Goal: Transaction & Acquisition: Purchase product/service

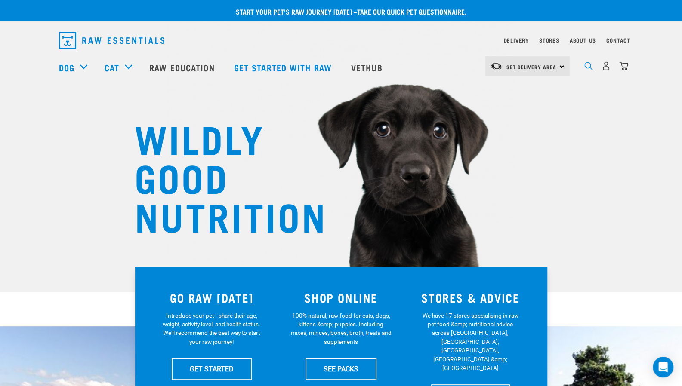
click at [587, 67] on img "dropdown navigation" at bounding box center [588, 66] width 8 height 8
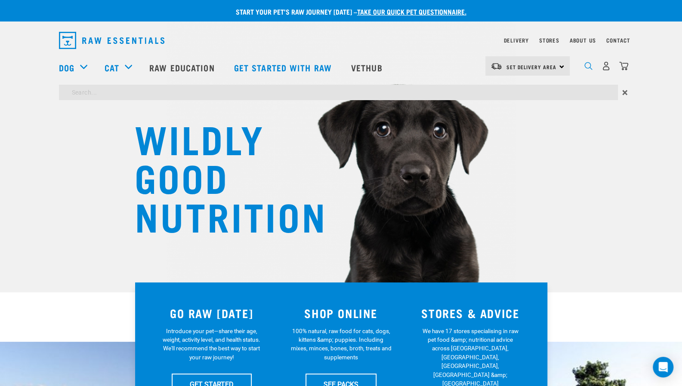
click at [587, 67] on img "dropdown navigation" at bounding box center [588, 66] width 8 height 8
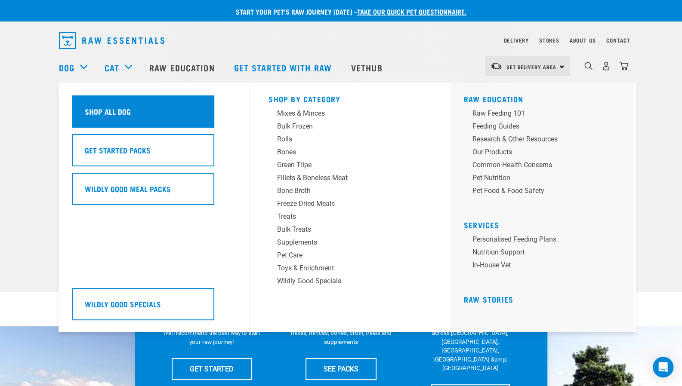
click at [101, 106] on h5 "Shop All Dog" at bounding box center [108, 111] width 46 height 11
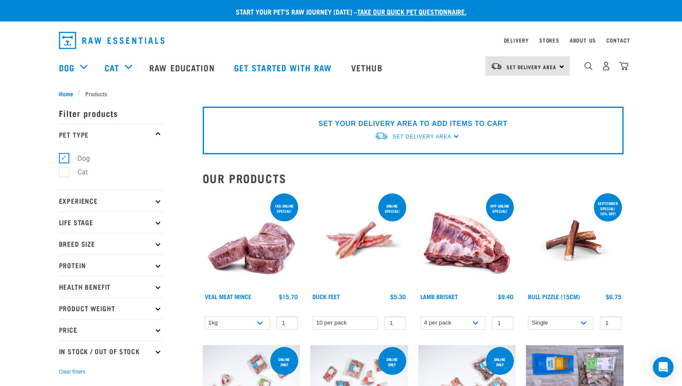
click at [158, 264] on icon at bounding box center [157, 265] width 5 height 5
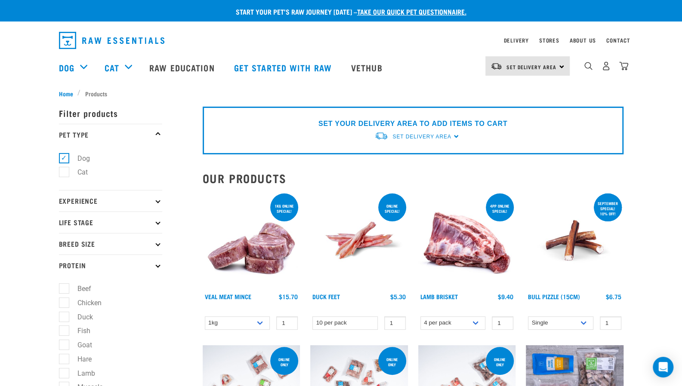
click at [65, 314] on label "Duck" at bounding box center [80, 317] width 33 height 11
click at [65, 314] on input "Duck" at bounding box center [62, 316] width 6 height 6
checkbox input "true"
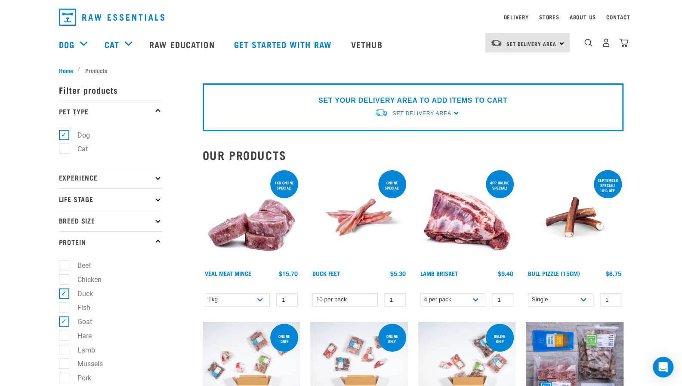
scroll to position [23, 0]
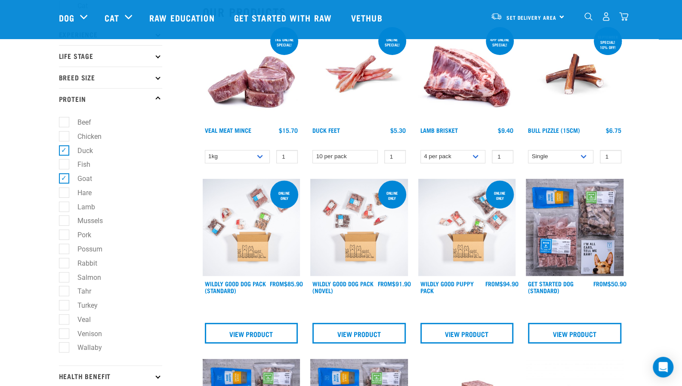
scroll to position [0, 0]
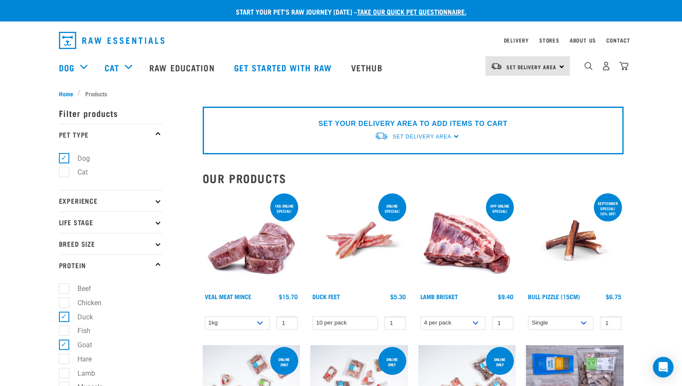
click at [585, 69] on img "dropdown navigation" at bounding box center [588, 66] width 8 height 8
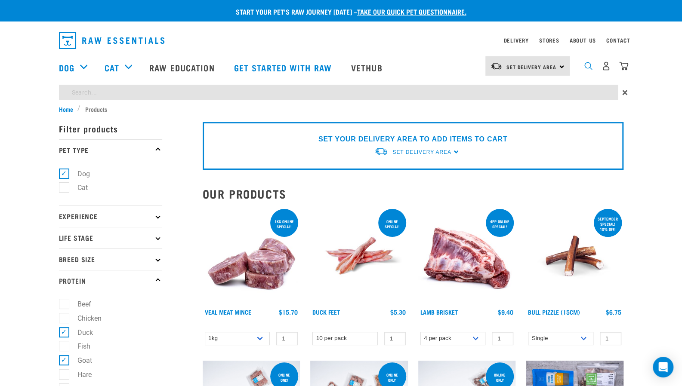
click at [586, 68] on img "dropdown navigation" at bounding box center [588, 66] width 8 height 8
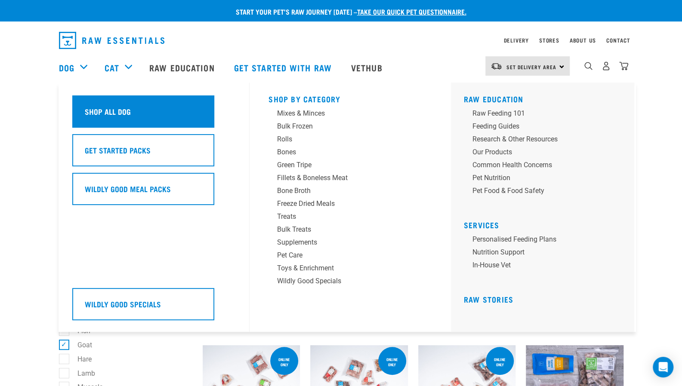
click at [187, 113] on div "Shop All Dog" at bounding box center [143, 111] width 142 height 32
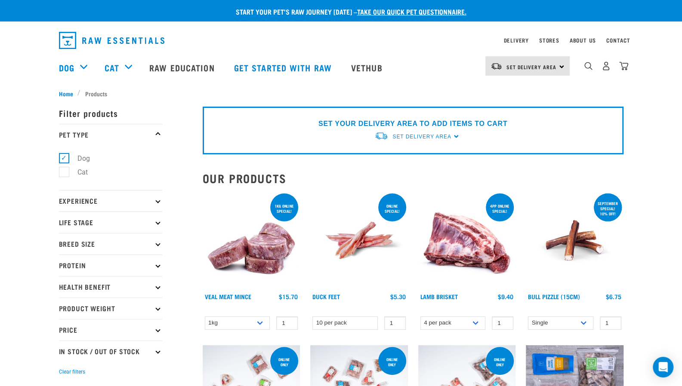
click at [152, 264] on p "Protein" at bounding box center [110, 266] width 103 height 22
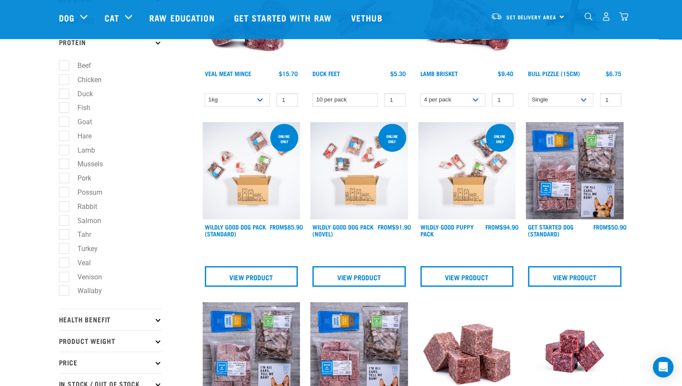
scroll to position [161, 0]
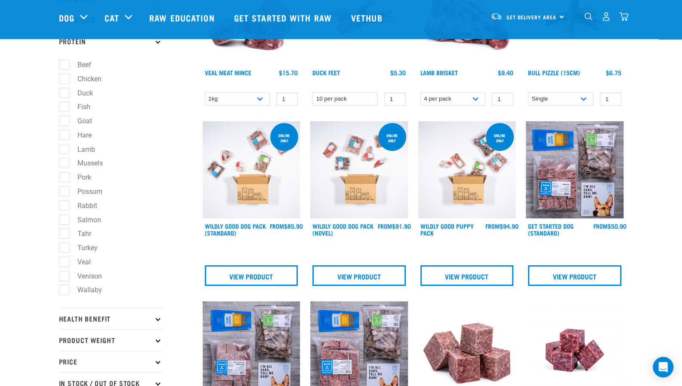
click at [64, 91] on label "Duck" at bounding box center [80, 93] width 33 height 11
click at [60, 91] on input "Duck" at bounding box center [62, 92] width 6 height 6
checkbox input "true"
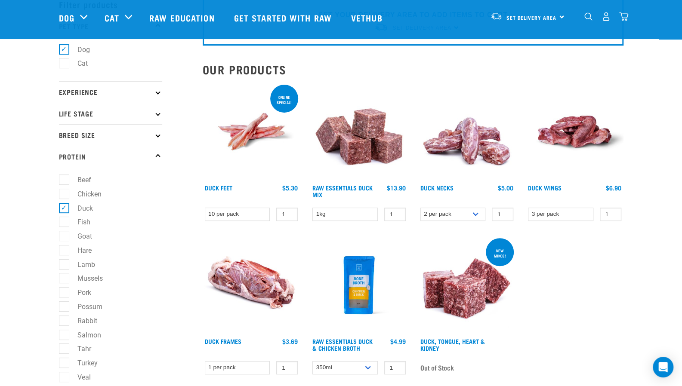
scroll to position [45, 0]
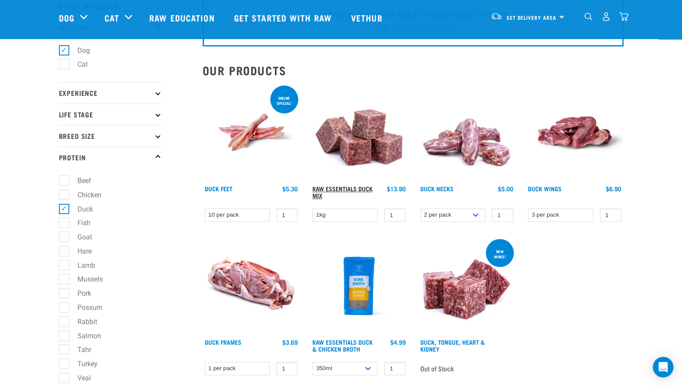
click at [315, 188] on link "Raw Essentials Duck Mix" at bounding box center [342, 192] width 60 height 10
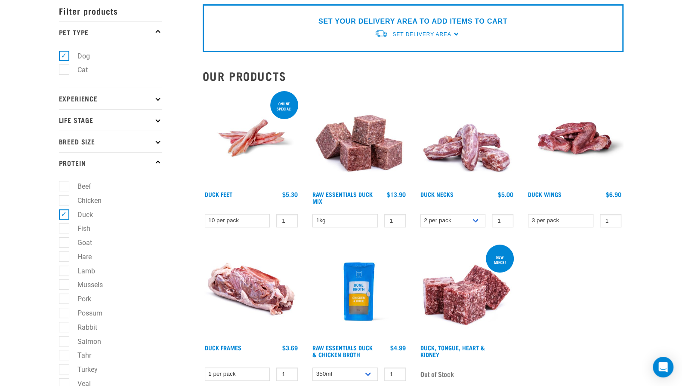
click at [64, 214] on label "Duck" at bounding box center [80, 214] width 33 height 11
click at [62, 214] on input "Duck" at bounding box center [62, 213] width 6 height 6
checkbox input "false"
click at [66, 241] on label "Goat" at bounding box center [80, 242] width 32 height 11
click at [65, 241] on input "Goat" at bounding box center [62, 242] width 6 height 6
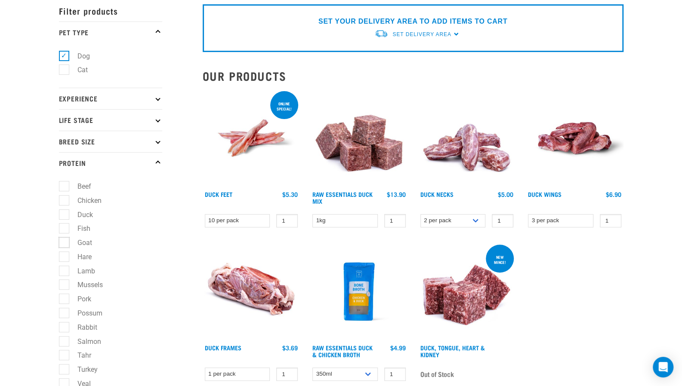
checkbox input "true"
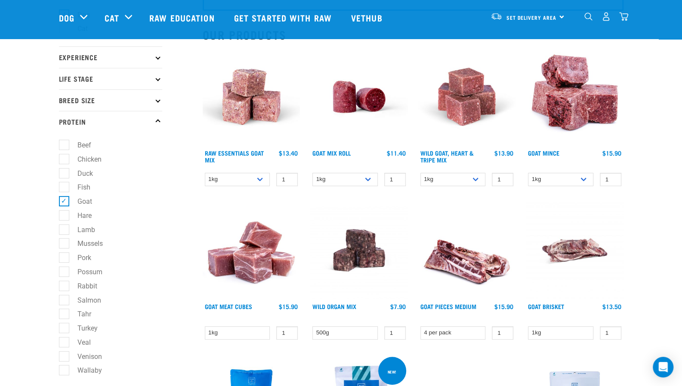
scroll to position [81, 0]
click at [540, 151] on link "Goat Mince" at bounding box center [543, 152] width 31 height 3
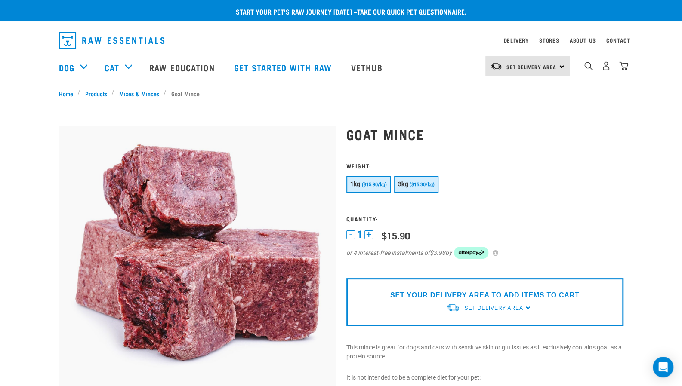
click at [415, 185] on span "($15.30/kg)" at bounding box center [421, 185] width 25 height 6
click at [357, 187] on span "1kg" at bounding box center [355, 184] width 10 height 7
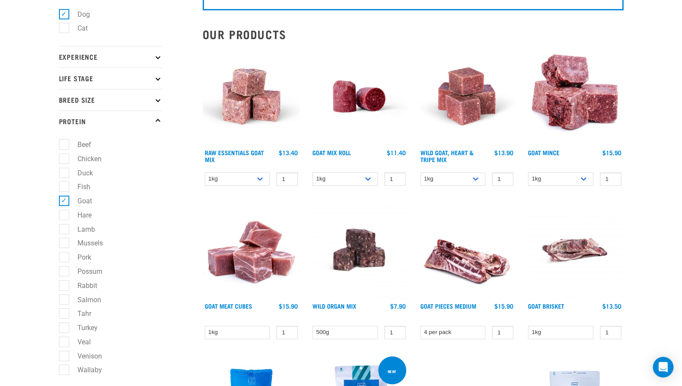
click at [246, 107] on img at bounding box center [252, 97] width 98 height 98
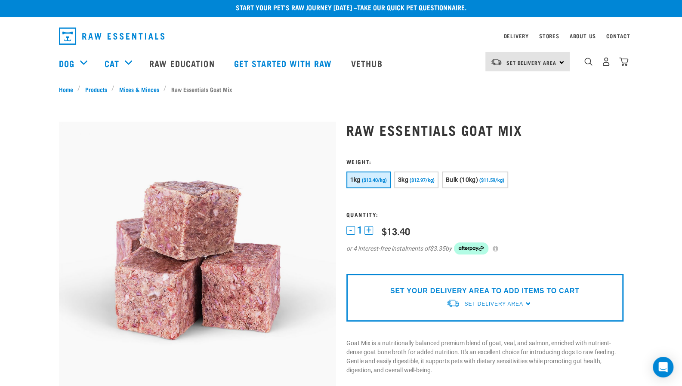
scroll to position [3, 0]
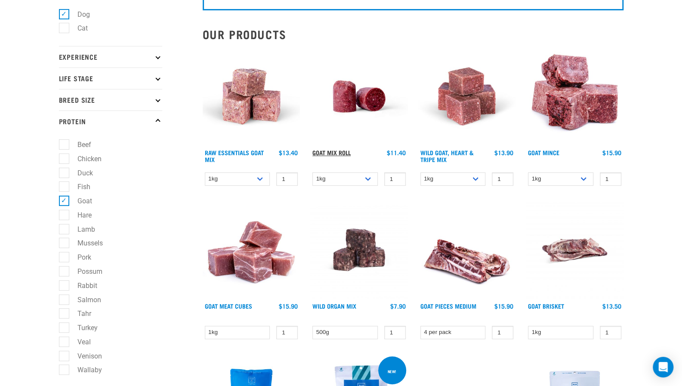
click at [321, 151] on link "Goat Mix Roll" at bounding box center [331, 152] width 38 height 3
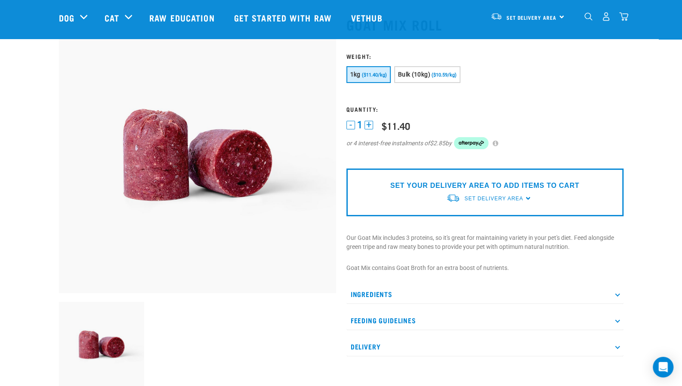
scroll to position [50, 0]
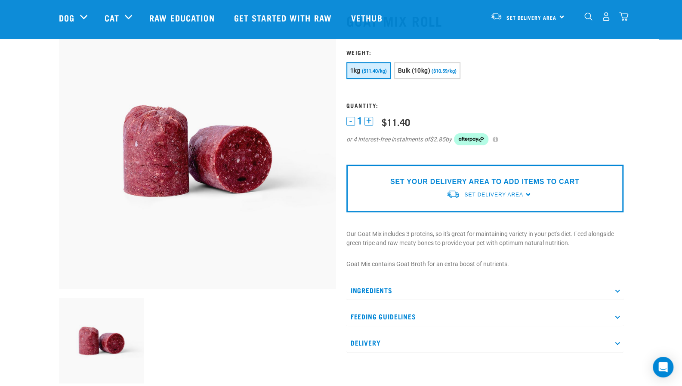
click at [617, 290] on icon at bounding box center [617, 290] width 5 height 5
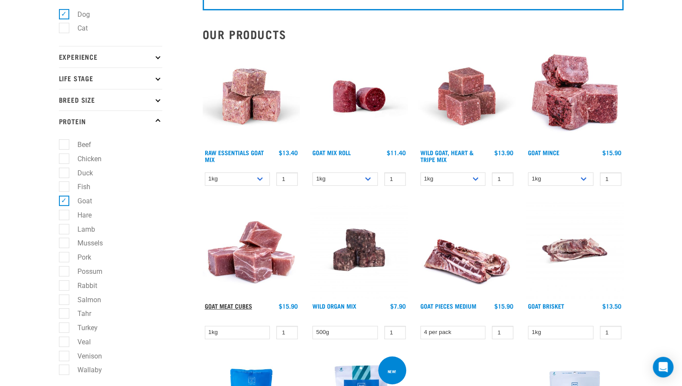
click at [225, 304] on link "Goat Meat Cubes" at bounding box center [228, 305] width 47 height 3
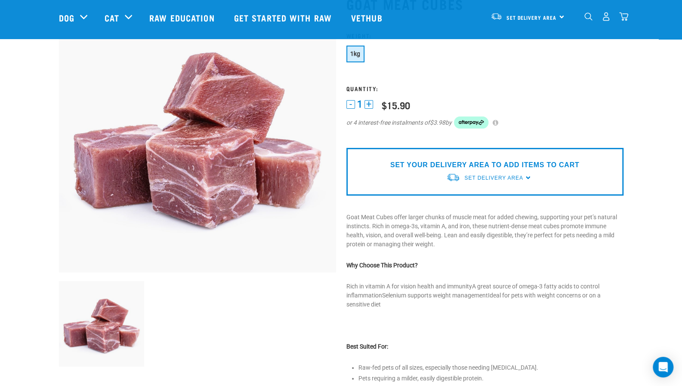
scroll to position [77, 0]
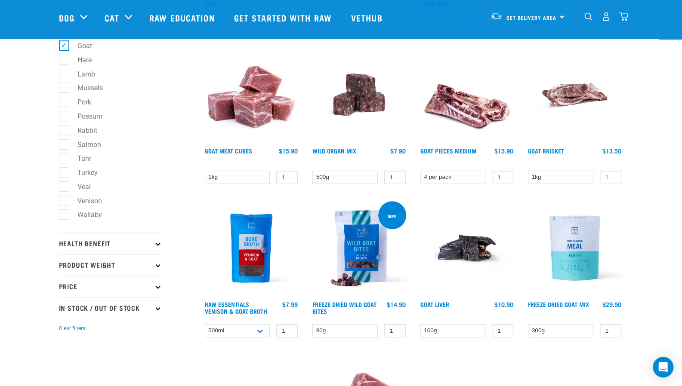
scroll to position [237, 0]
click at [320, 149] on link "Wild Organ Mix" at bounding box center [334, 150] width 44 height 3
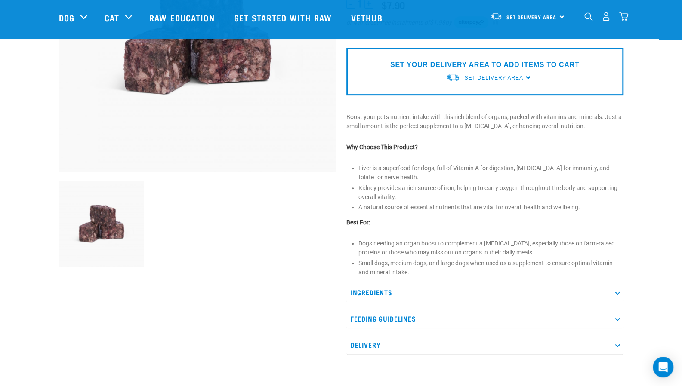
scroll to position [170, 0]
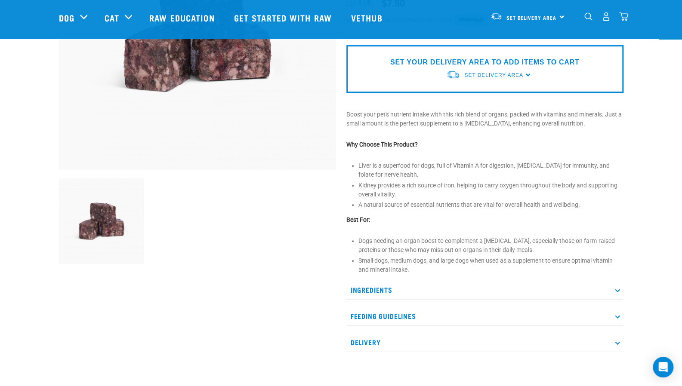
click at [617, 296] on p "Ingredients" at bounding box center [484, 289] width 277 height 19
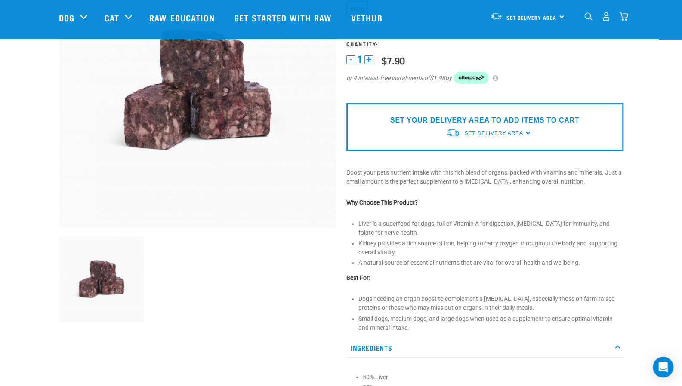
scroll to position [0, 0]
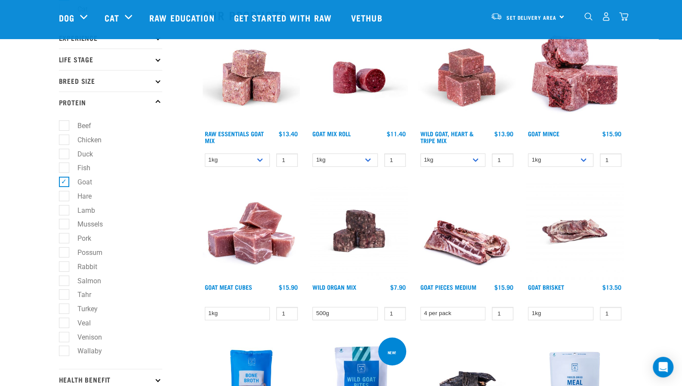
scroll to position [100, 0]
click at [64, 151] on label "Duck" at bounding box center [80, 153] width 33 height 11
click at [62, 151] on input "Duck" at bounding box center [62, 152] width 6 height 6
checkbox input "true"
click at [64, 180] on label "Goat" at bounding box center [80, 181] width 32 height 11
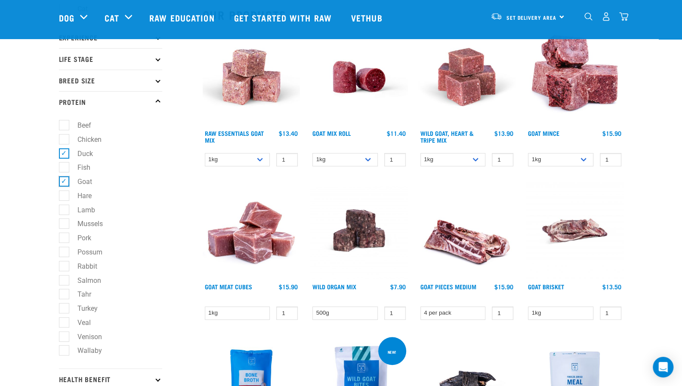
click at [61, 180] on input "Goat" at bounding box center [62, 181] width 6 height 6
checkbox input "false"
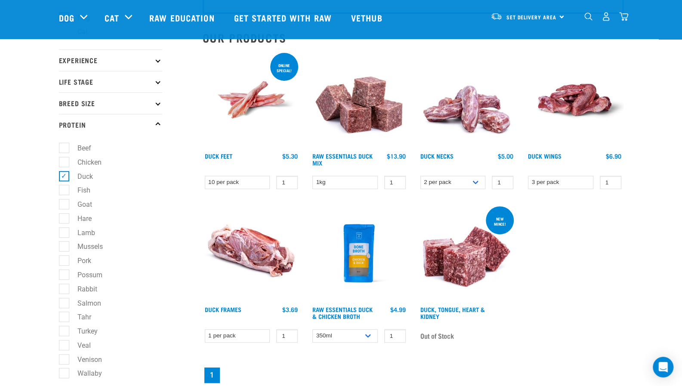
scroll to position [78, 0]
click at [347, 114] on img at bounding box center [359, 100] width 98 height 98
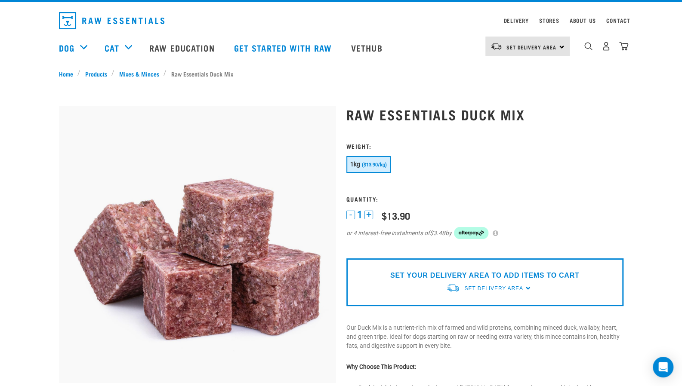
scroll to position [15, 0]
